Goal: Obtain resource: Obtain resource

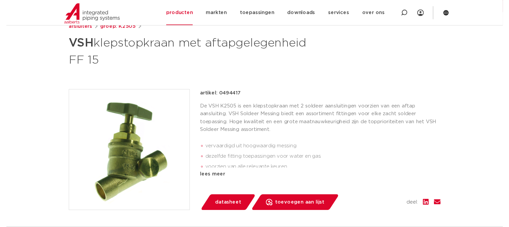
scroll to position [94, 0]
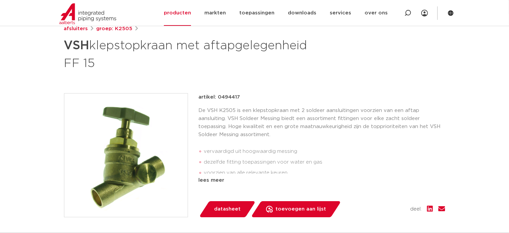
click at [225, 210] on span "datasheet" at bounding box center [227, 209] width 26 height 11
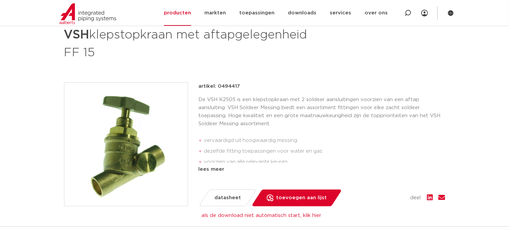
scroll to position [91, 0]
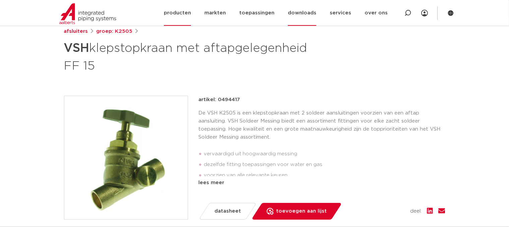
click at [309, 14] on link "downloads" at bounding box center [302, 13] width 28 height 26
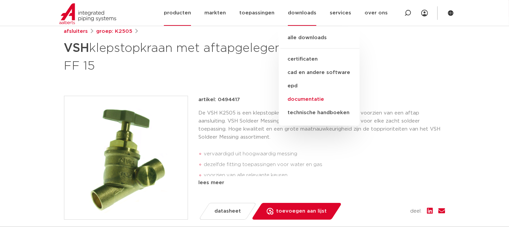
click at [306, 99] on link "documentatie" at bounding box center [319, 99] width 81 height 13
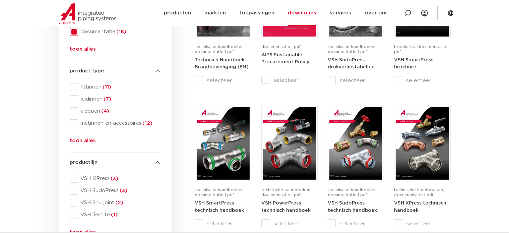
scroll to position [147, 0]
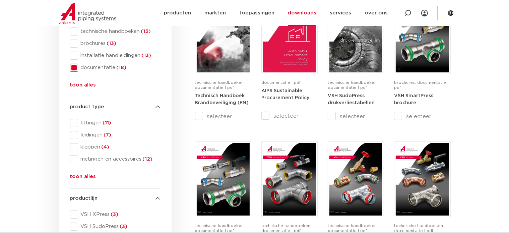
click at [74, 67] on span at bounding box center [74, 68] width 8 height 8
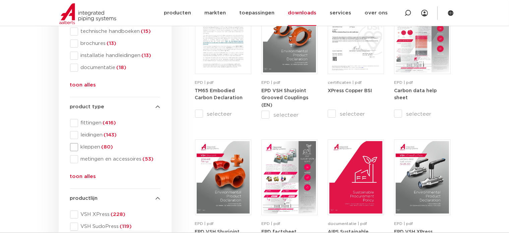
click at [76, 147] on span at bounding box center [74, 147] width 8 height 8
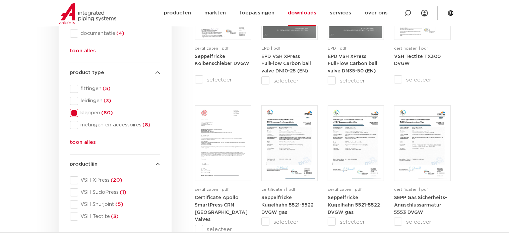
scroll to position [228, 0]
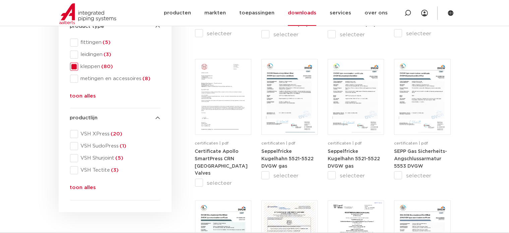
click at [77, 189] on button "toon alles" at bounding box center [83, 189] width 26 height 11
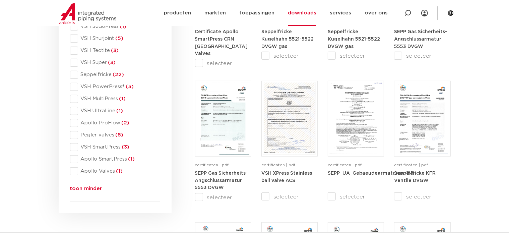
scroll to position [348, 0]
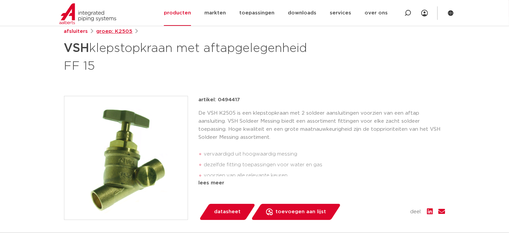
click at [110, 30] on link "groep: K2505" at bounding box center [114, 31] width 36 height 8
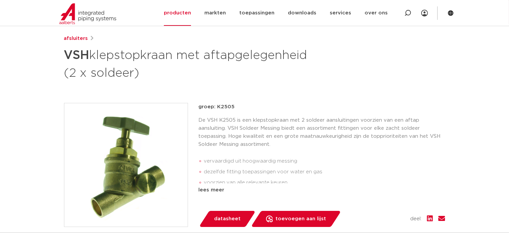
scroll to position [107, 0]
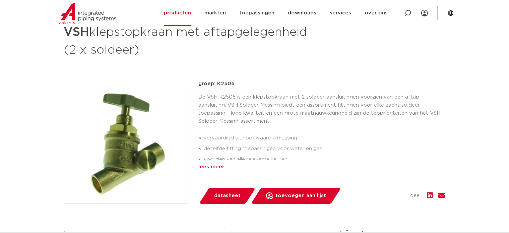
click at [215, 165] on div "lees meer" at bounding box center [322, 167] width 246 height 8
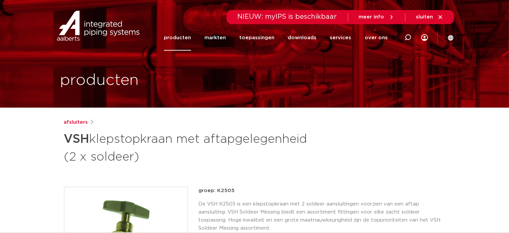
scroll to position [0, 0]
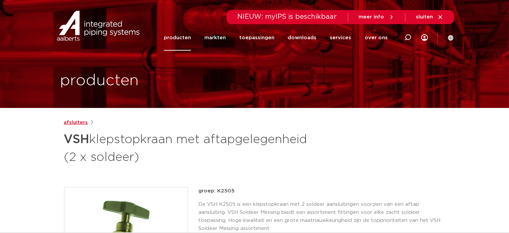
click at [79, 122] on link "afsluiters" at bounding box center [76, 123] width 24 height 8
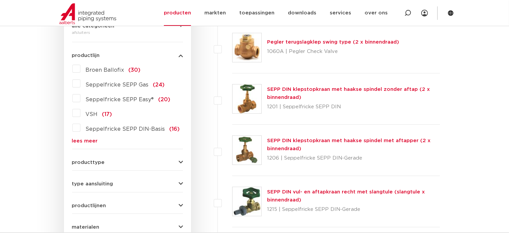
click at [80, 112] on label "VSH (17)" at bounding box center [96, 113] width 32 height 11
click at [0, 0] on input "VSH (17)" at bounding box center [0, 0] width 0 height 0
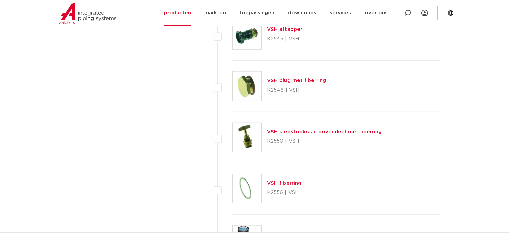
scroll to position [603, 0]
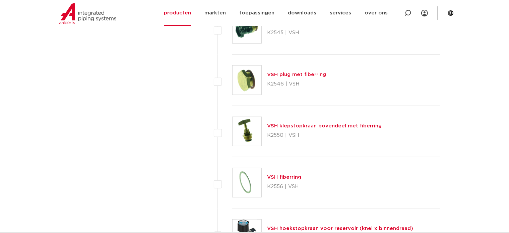
click at [300, 125] on link "VSH klepstopkraan bovendeel met fiberring" at bounding box center [324, 125] width 115 height 5
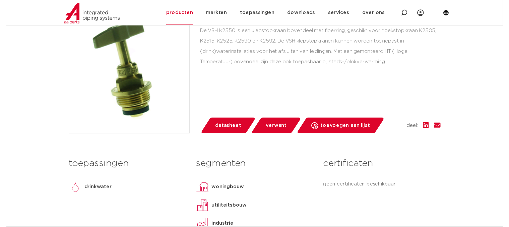
scroll to position [161, 0]
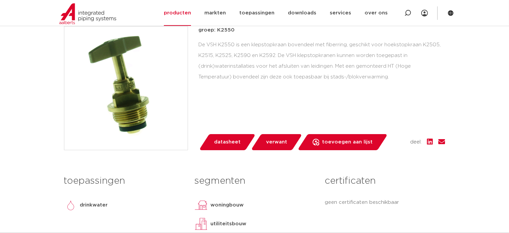
click at [221, 140] on span "datasheet" at bounding box center [227, 142] width 26 height 11
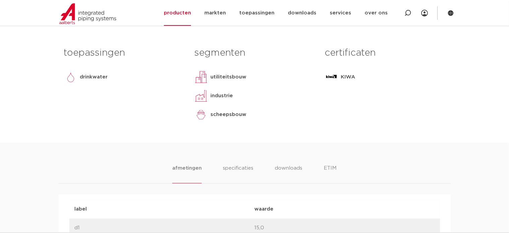
scroll to position [281, 0]
